Goal: Use online tool/utility: Utilize a website feature to perform a specific function

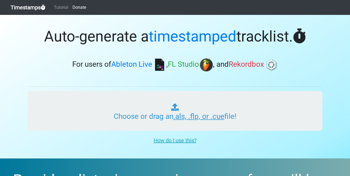
type input "C:\fakepath\HFR 503.als"
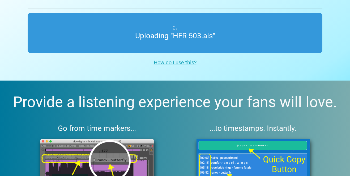
scroll to position [77, 0]
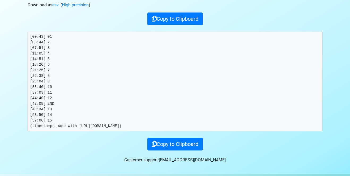
scroll to position [91, 0]
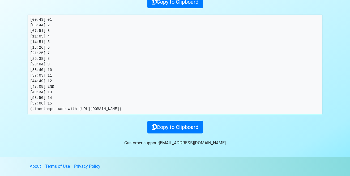
click at [62, 106] on pre "[00:43] 01 [03:44] 2 [07:51] 3 [11:05] 4 [14:51] 5 [18:26] 6 [21:25] 7 [25:38] …" at bounding box center [175, 64] width 294 height 99
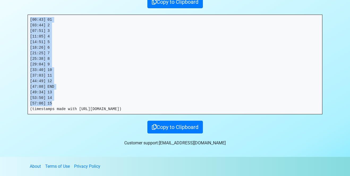
drag, startPoint x: 69, startPoint y: 105, endPoint x: 21, endPoint y: 17, distance: 100.1
click at [21, 17] on section "Thanks for using Timestamps! Tracklist: Download as csv . ( High precision ) Co…" at bounding box center [175, 40] width 350 height 233
copy pre "[00:43] 01 [03:44] 2 [07:51] 3 [11:05] 4 [14:51] 5 [18:26] 6 [21:25] 7 [25:38] …"
